Goal: Navigation & Orientation: Find specific page/section

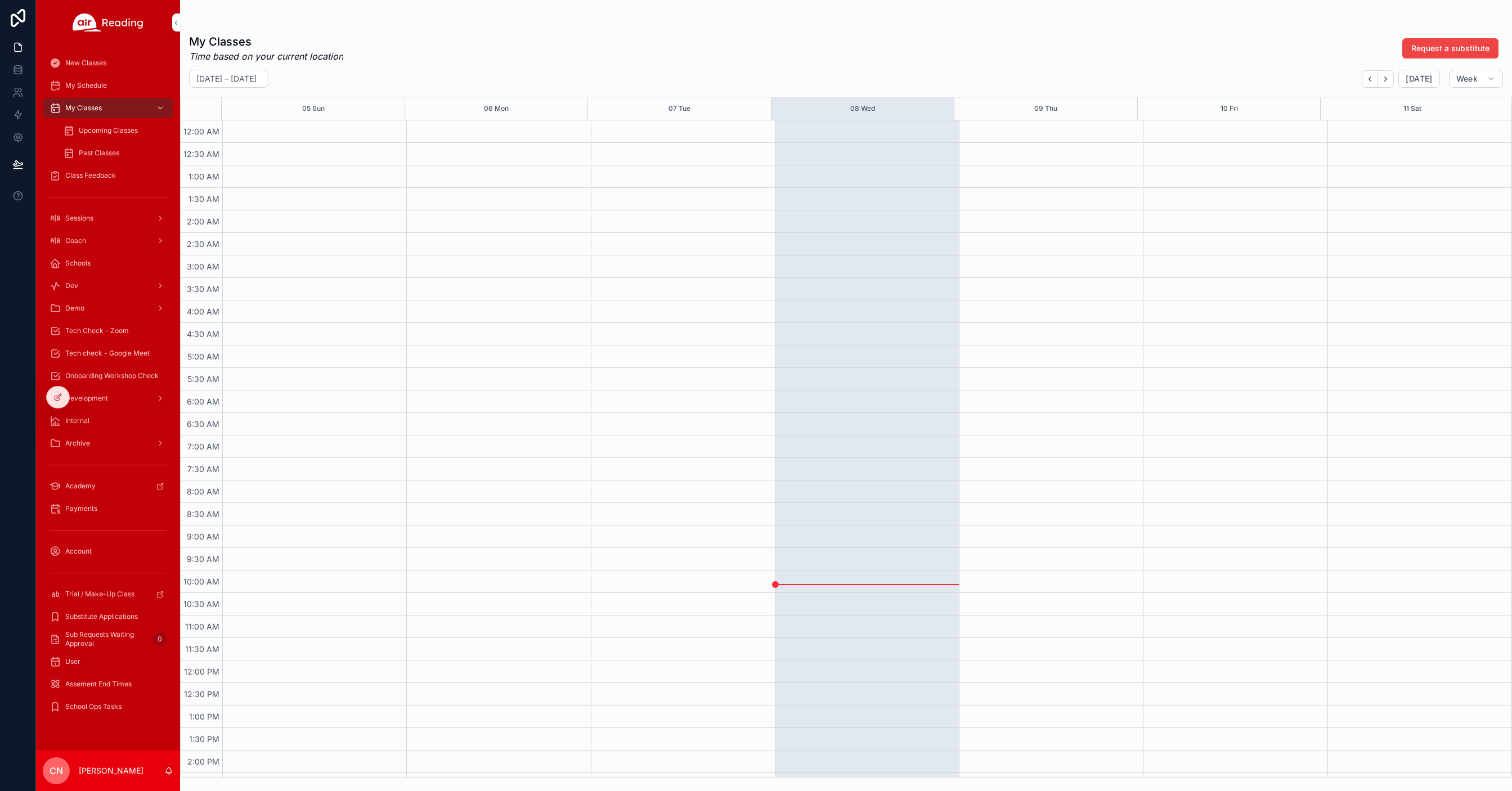
click at [0, 0] on icon at bounding box center [0, 0] width 0 height 0
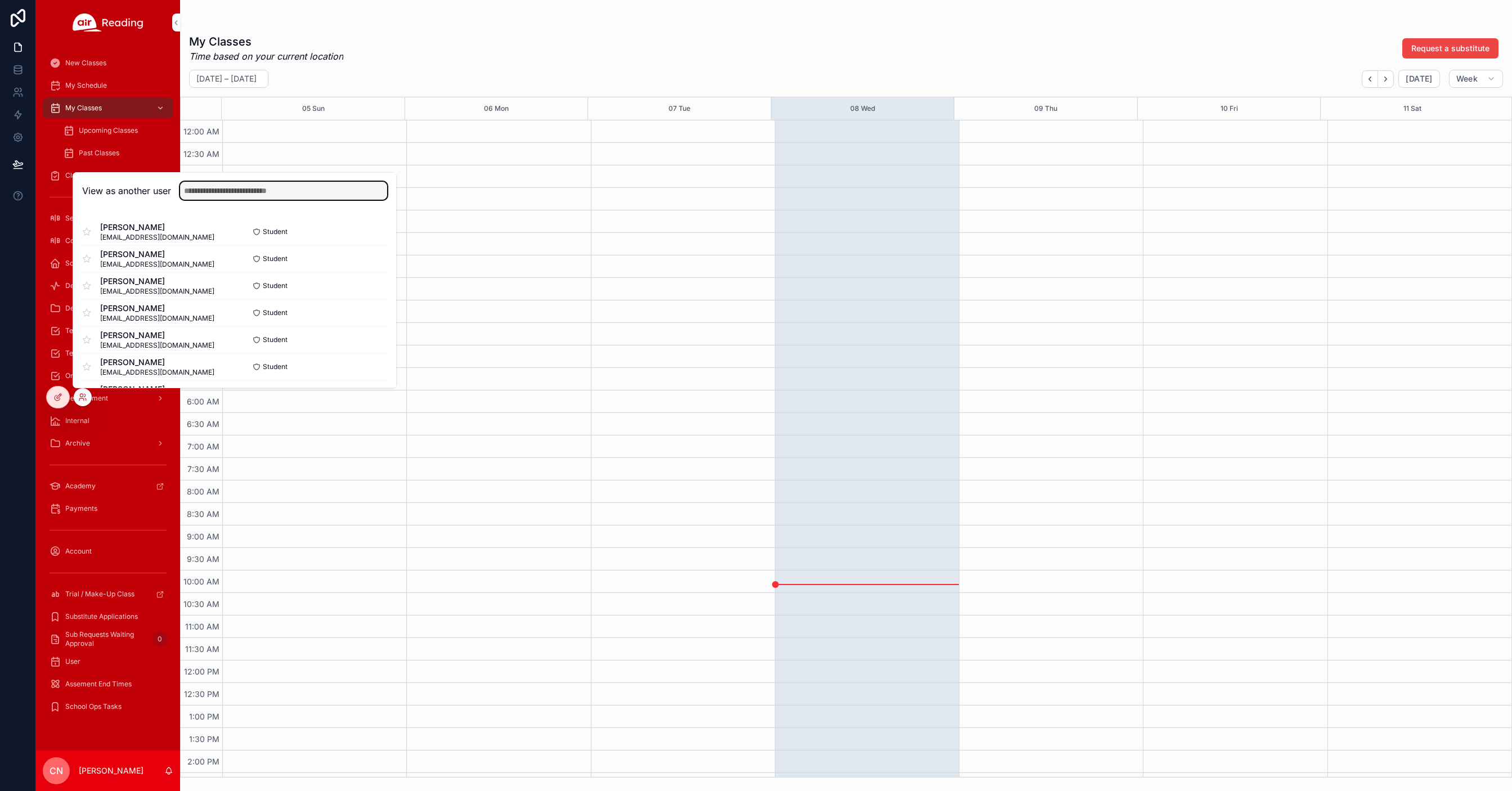
click at [203, 190] on input "text" at bounding box center [284, 190] width 207 height 18
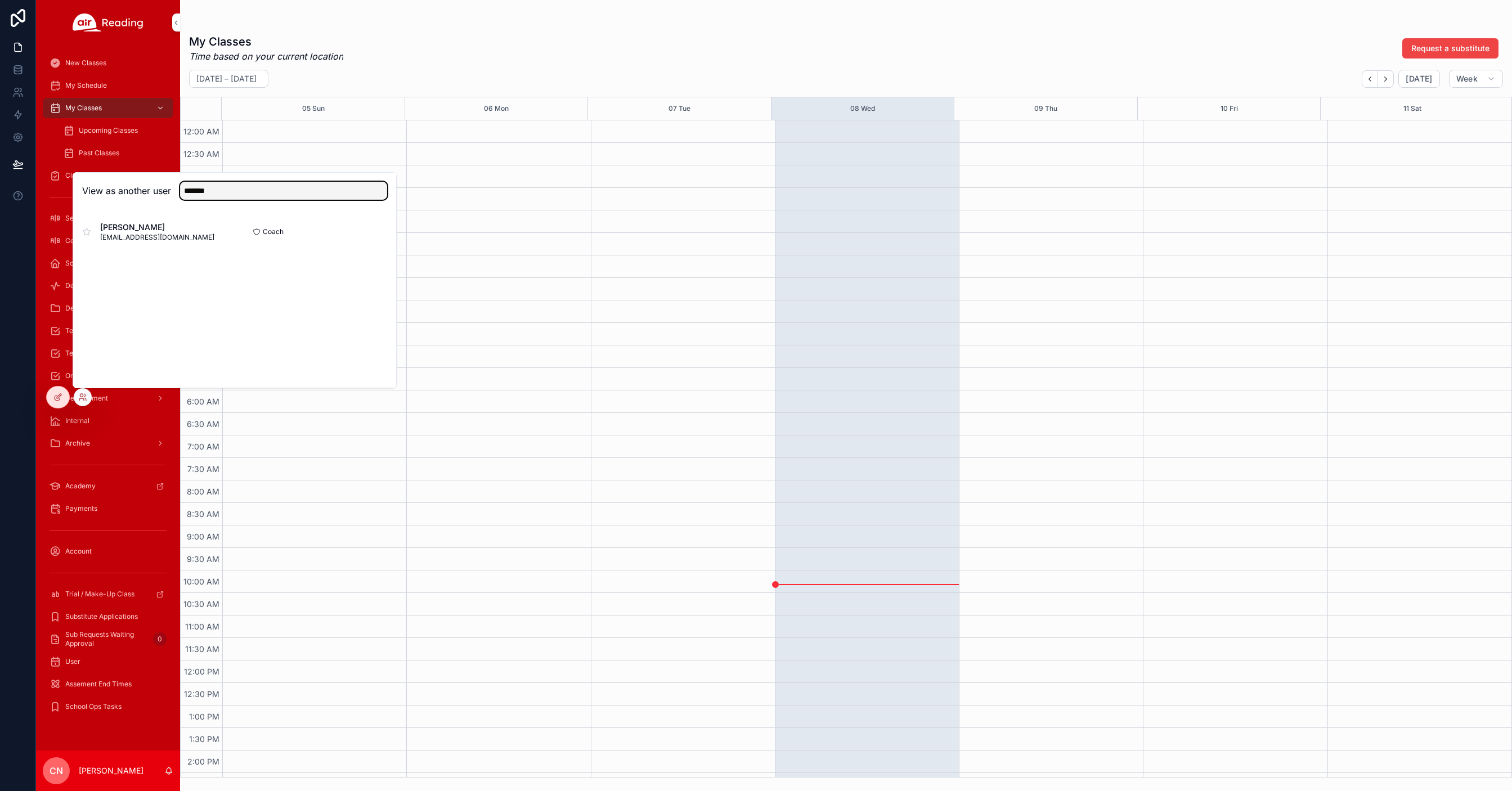
type input "*******"
click at [0, 0] on button "Select" at bounding box center [0, 0] width 0 height 0
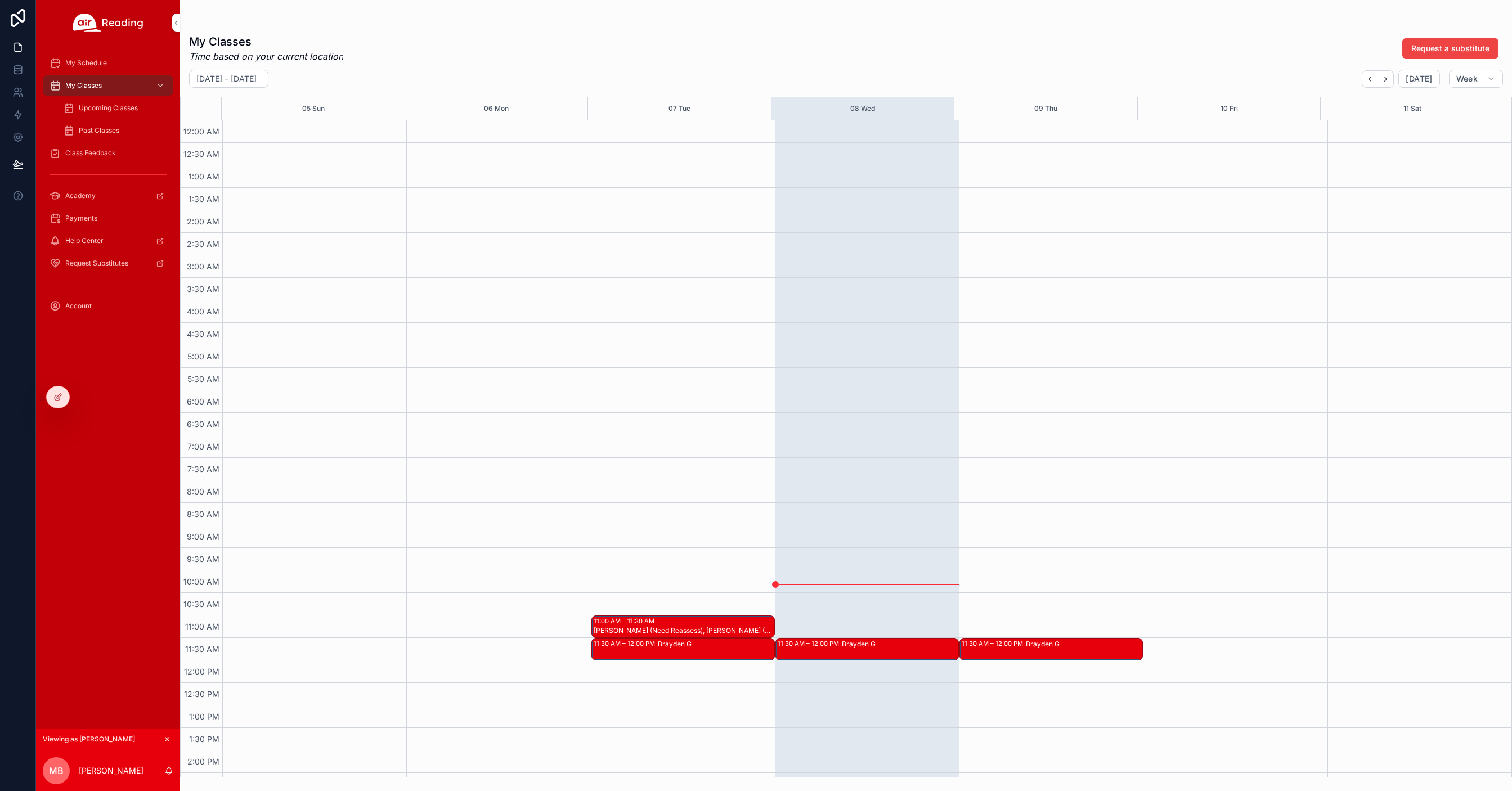
click at [135, 109] on span "Upcoming Classes" at bounding box center [108, 108] width 59 height 9
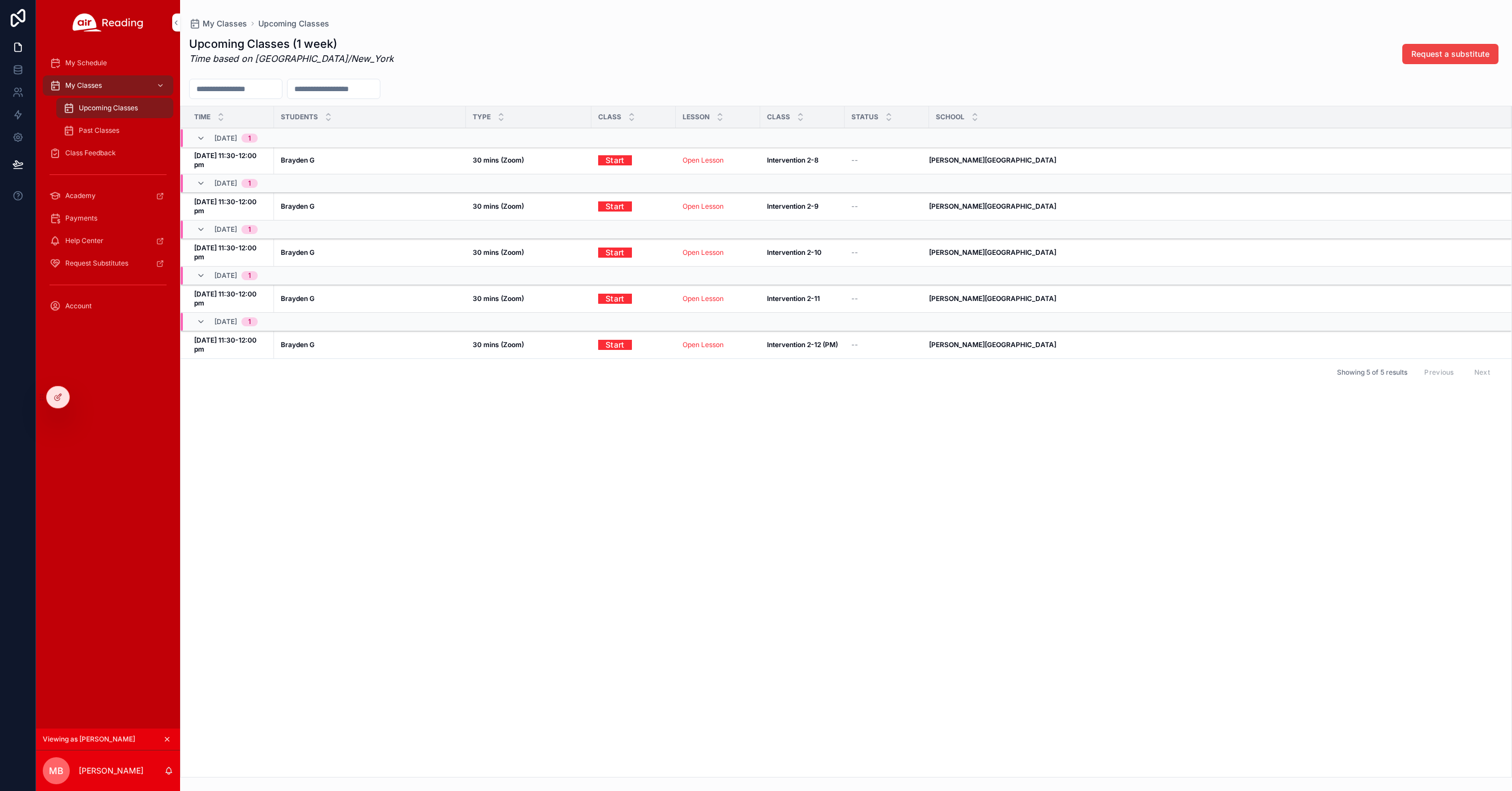
click at [96, 55] on div "My Schedule" at bounding box center [108, 63] width 117 height 18
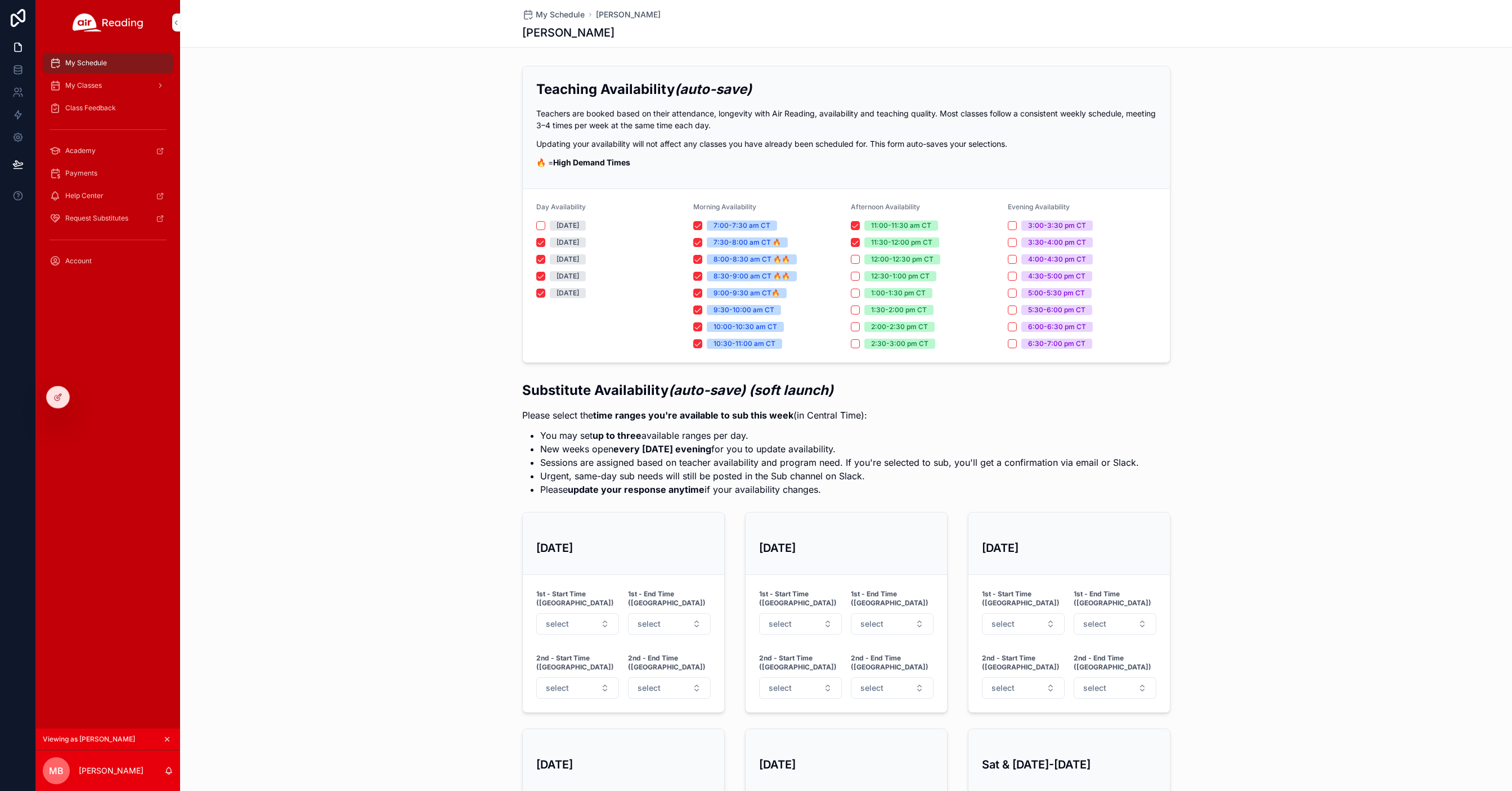
click at [88, 93] on div "My Classes" at bounding box center [108, 85] width 117 height 18
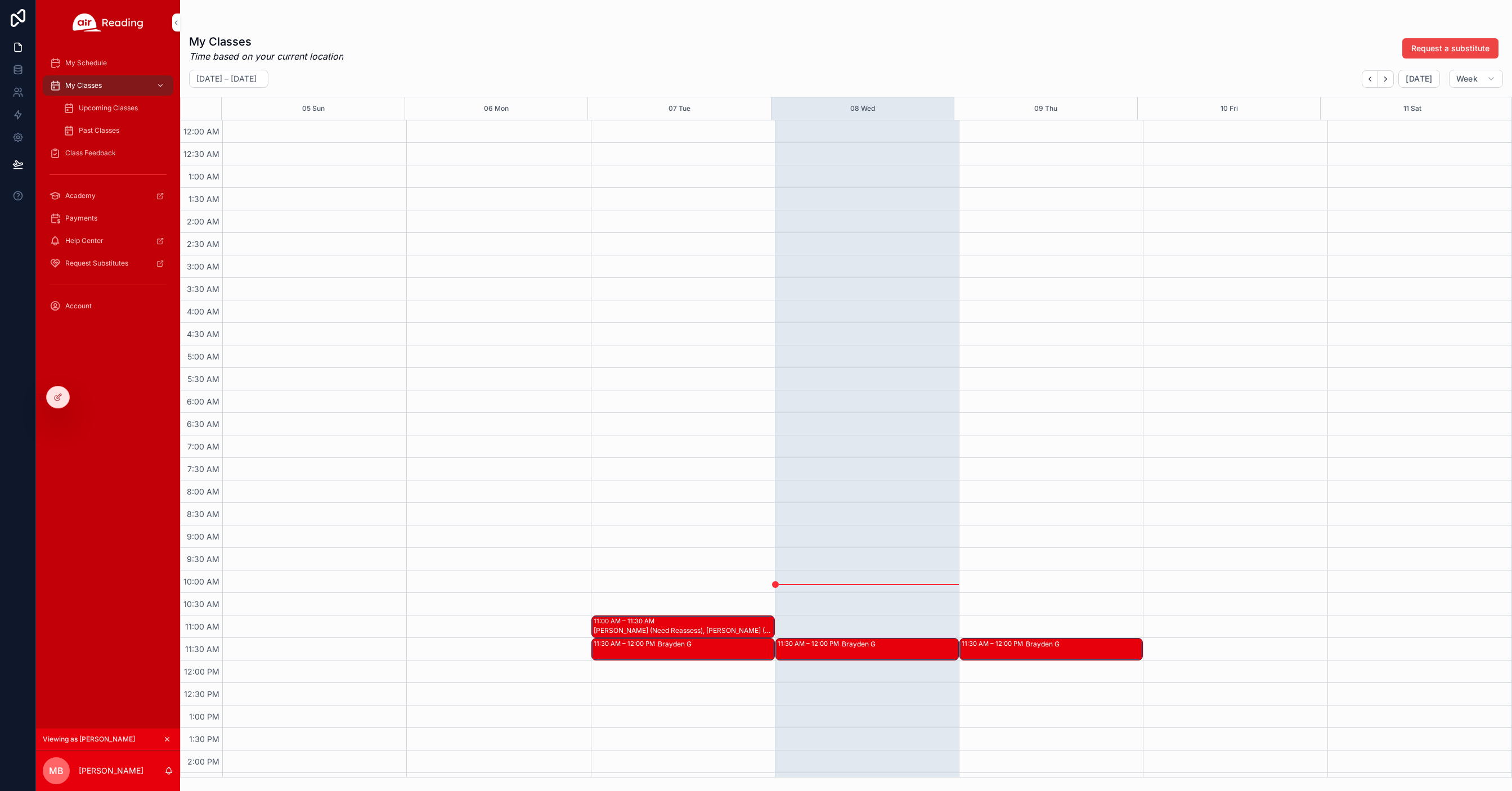
click at [84, 107] on span "Upcoming Classes" at bounding box center [108, 108] width 59 height 9
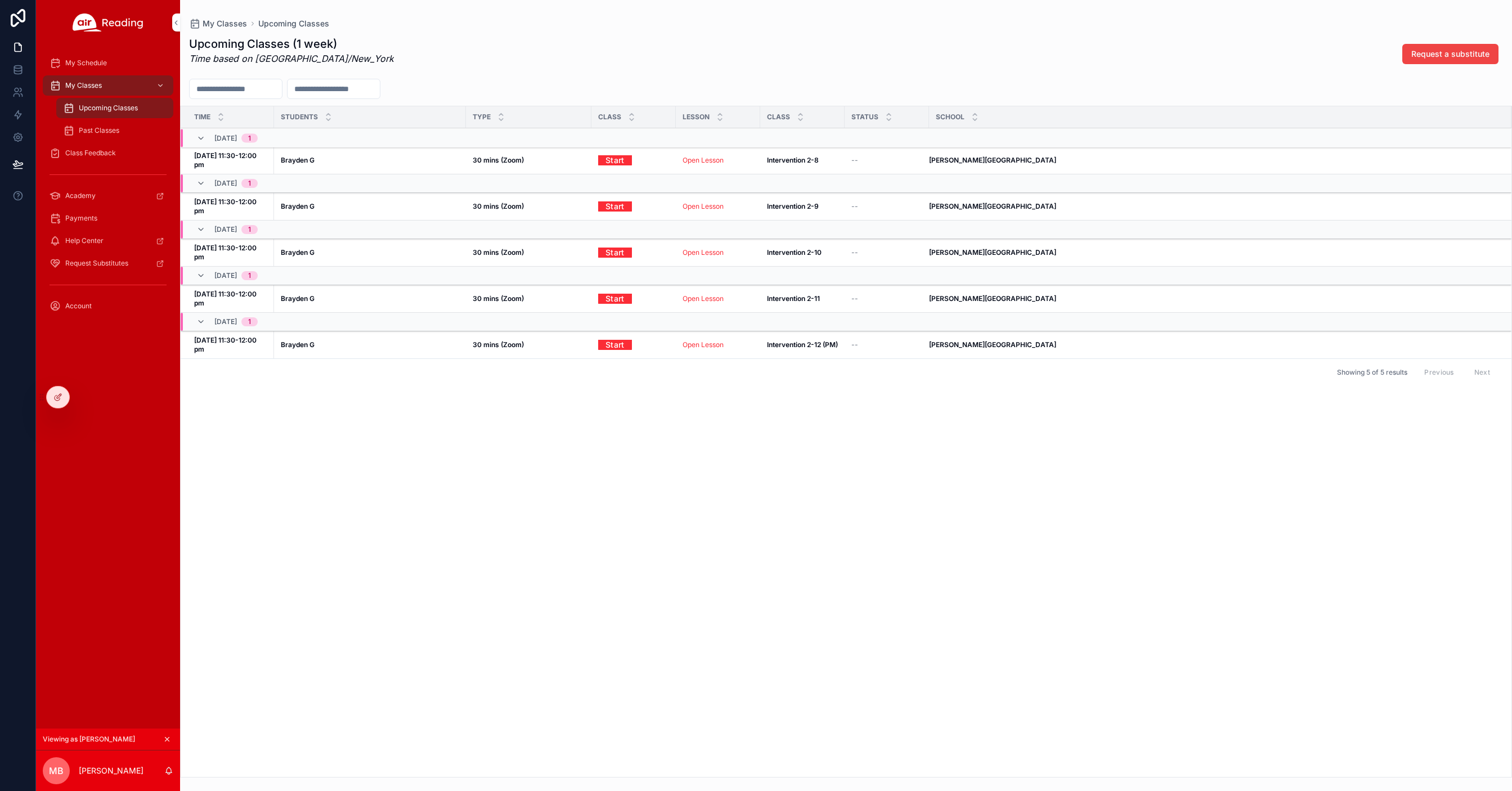
click at [84, 154] on span "Class Feedback" at bounding box center [90, 153] width 51 height 9
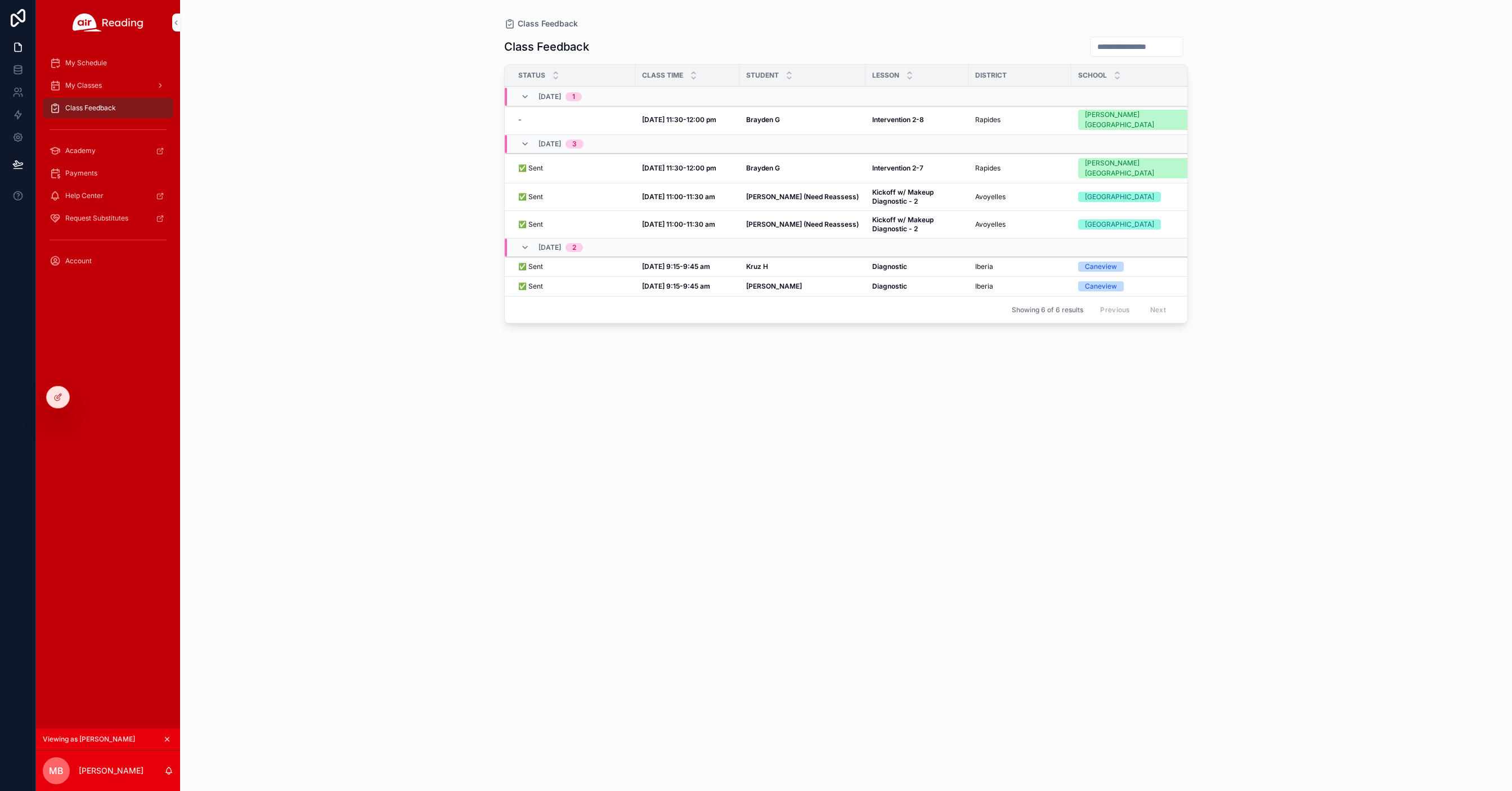
click at [84, 173] on span "Payments" at bounding box center [81, 173] width 32 height 9
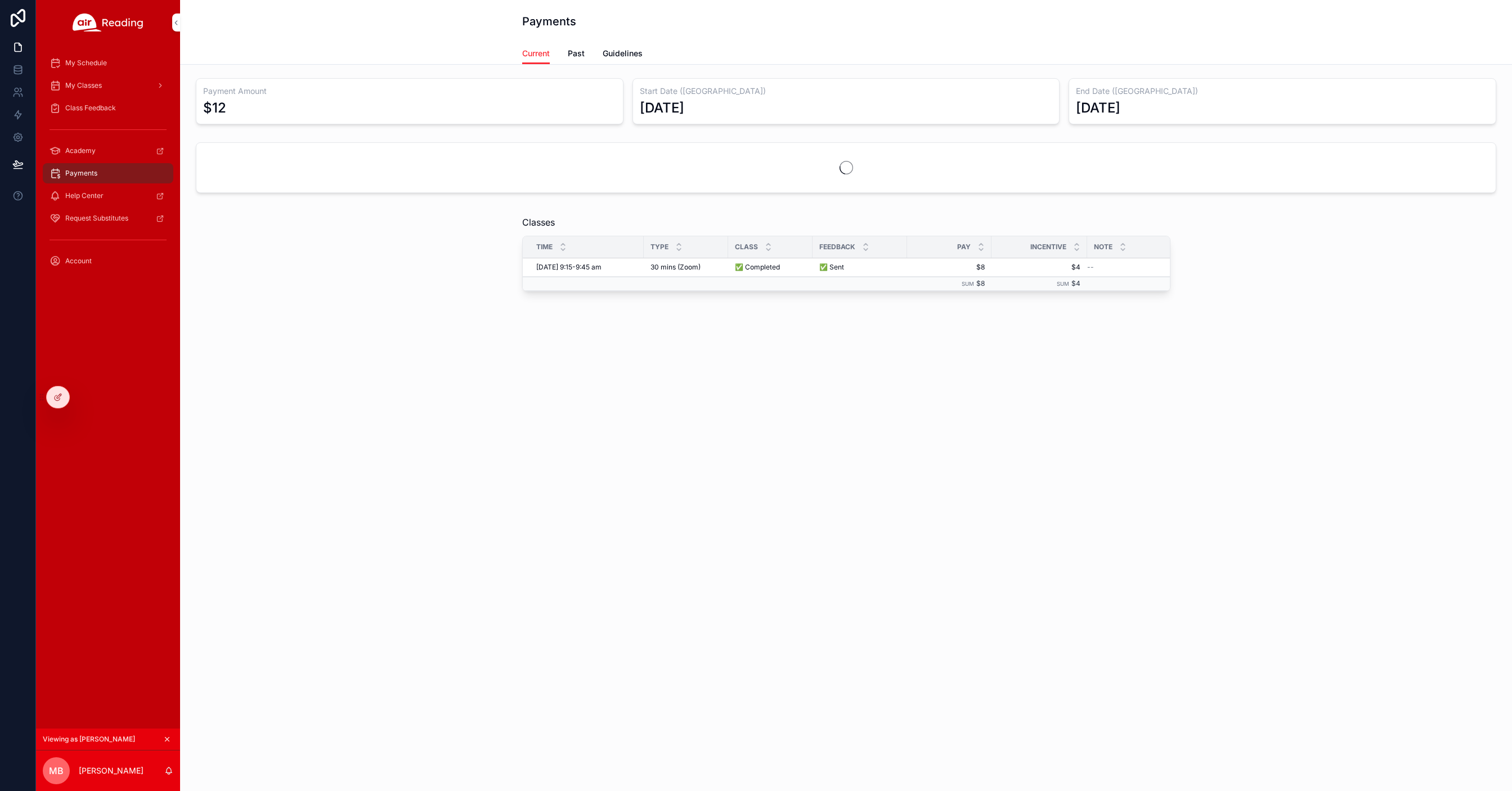
click at [573, 52] on span "Past" at bounding box center [576, 53] width 17 height 12
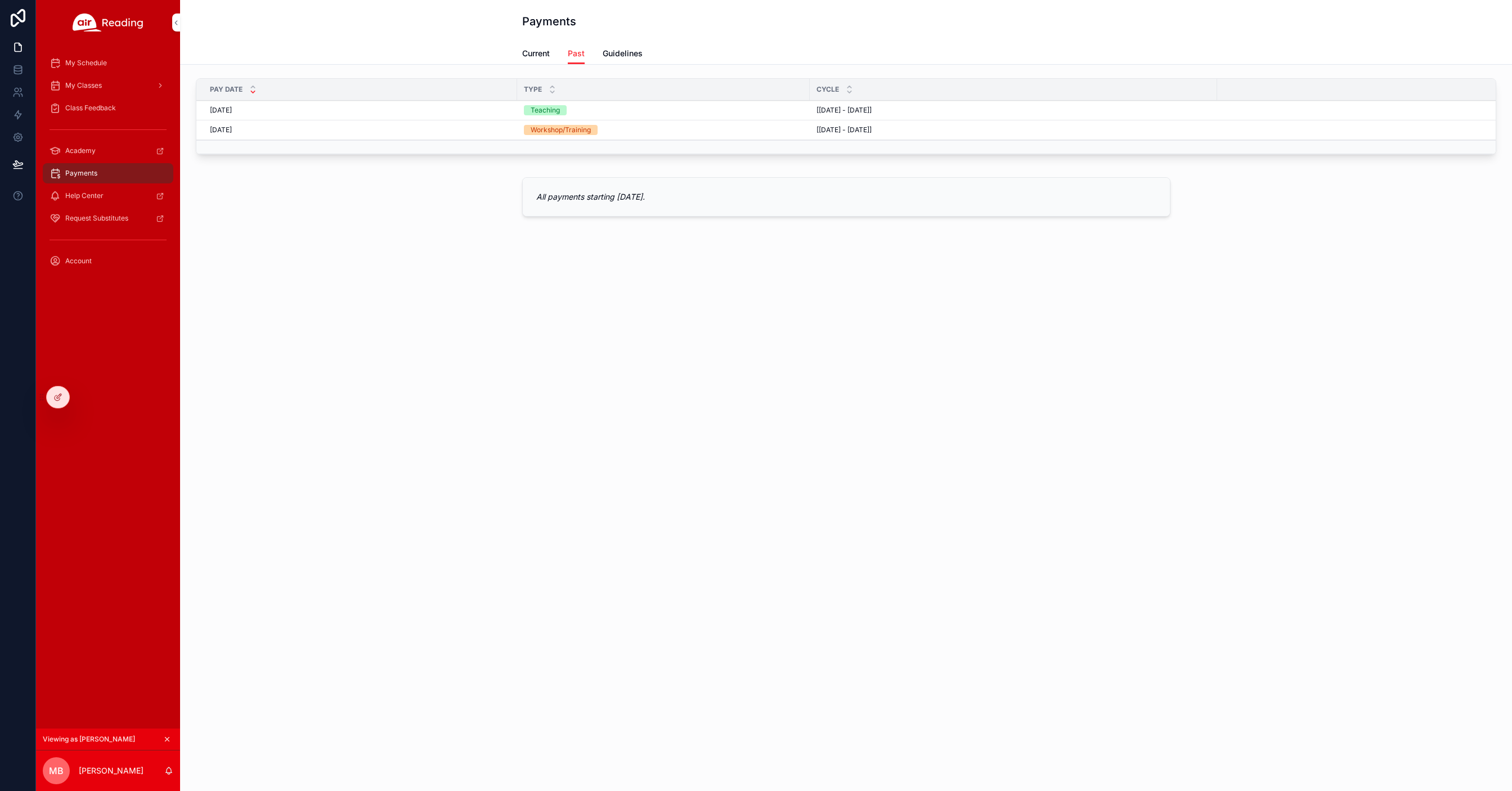
click at [92, 85] on span "My Classes" at bounding box center [83, 85] width 36 height 9
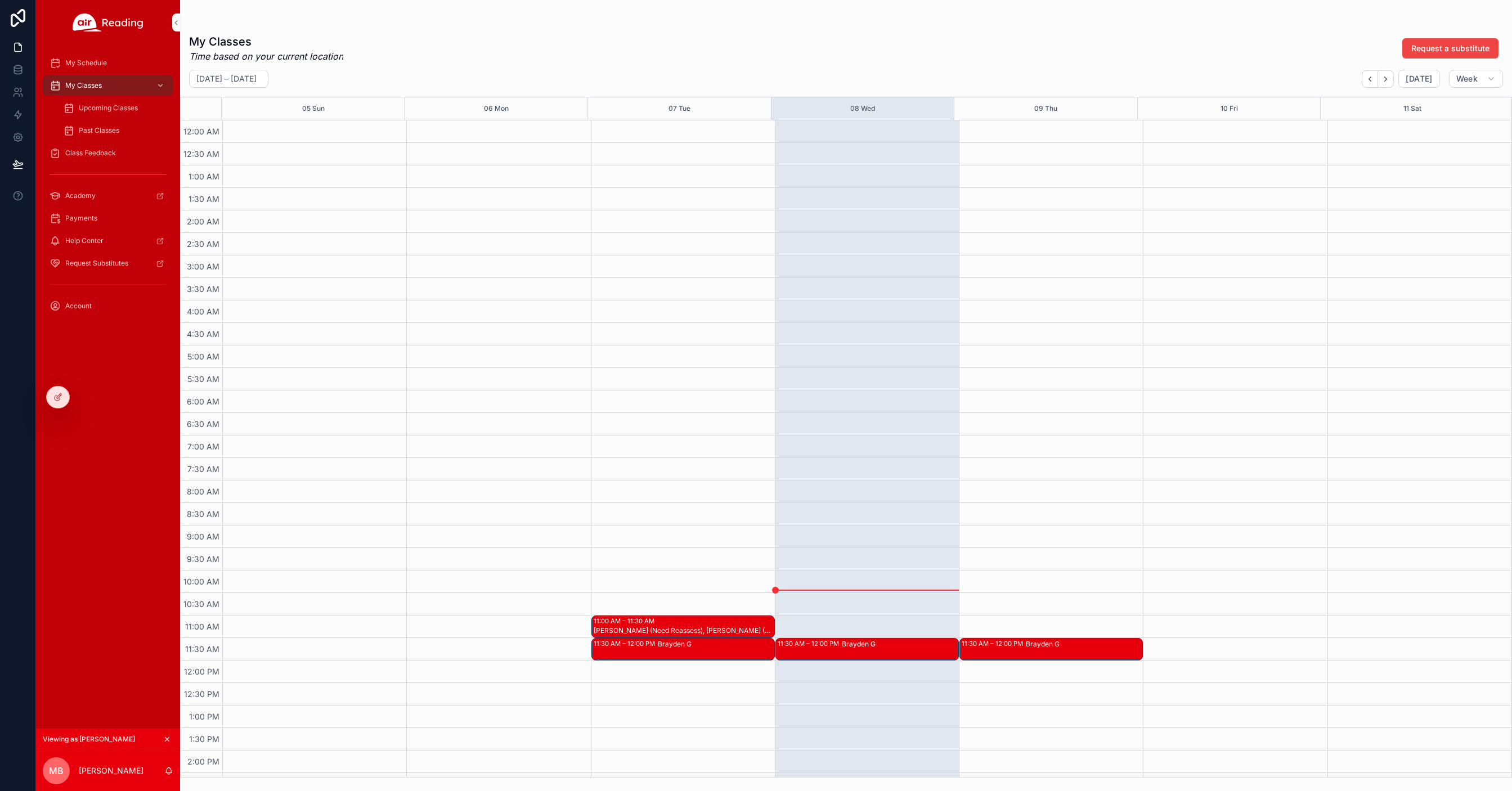
click at [98, 153] on span "Class Feedback" at bounding box center [90, 153] width 51 height 9
